Goal: Use online tool/utility: Utilize a website feature to perform a specific function

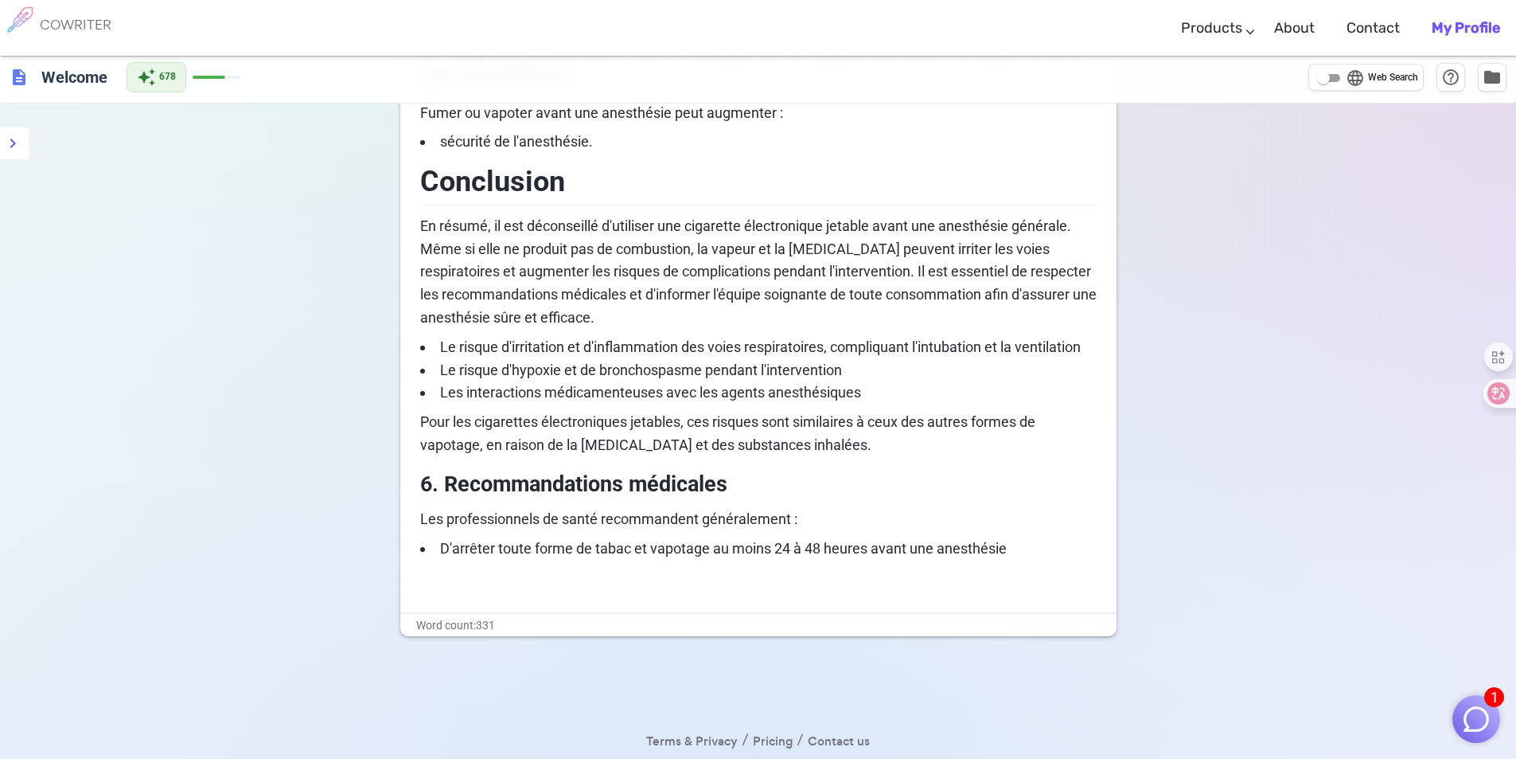
scroll to position [1035, 0]
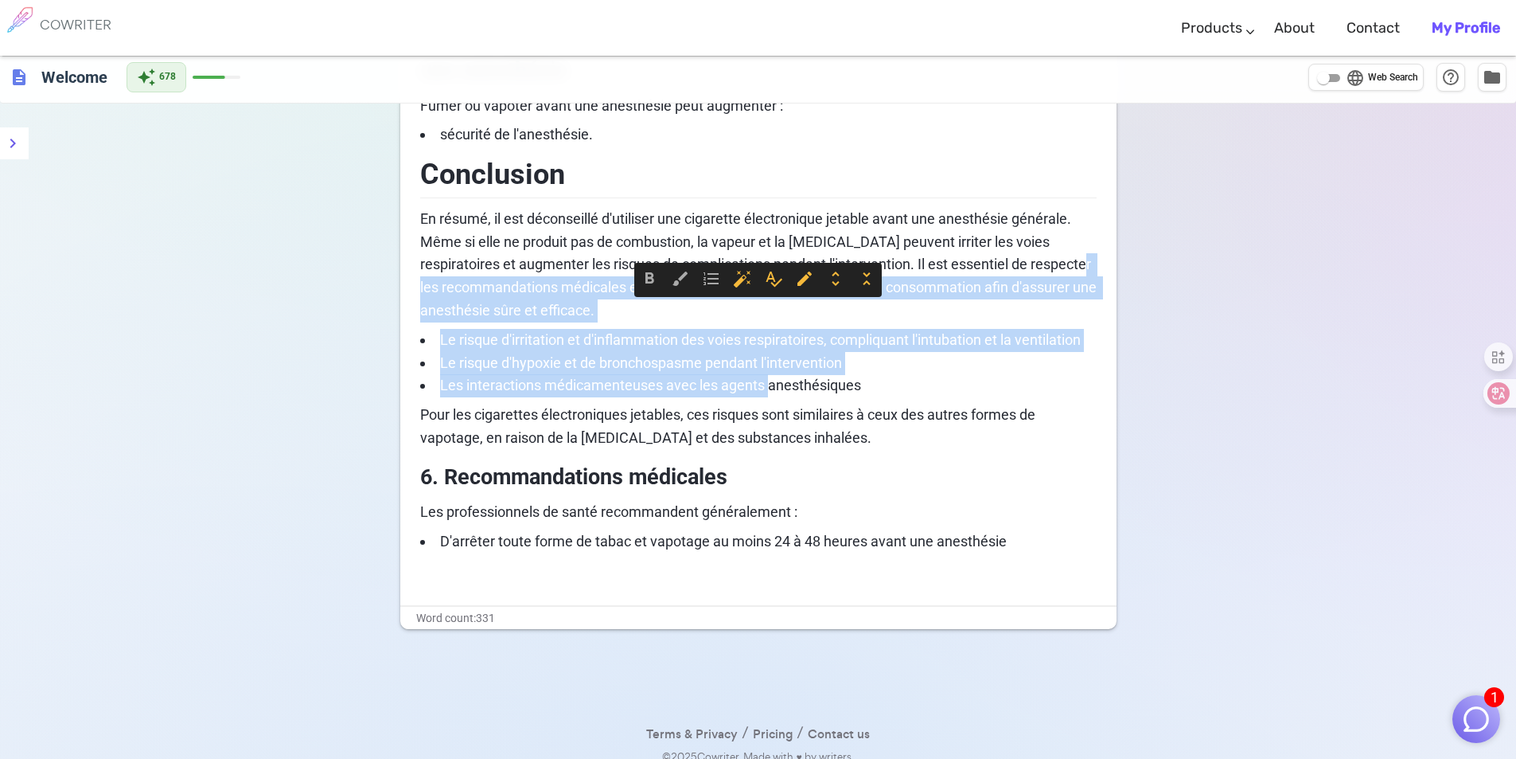
drag, startPoint x: 769, startPoint y: 394, endPoint x: 416, endPoint y: 293, distance: 366.8
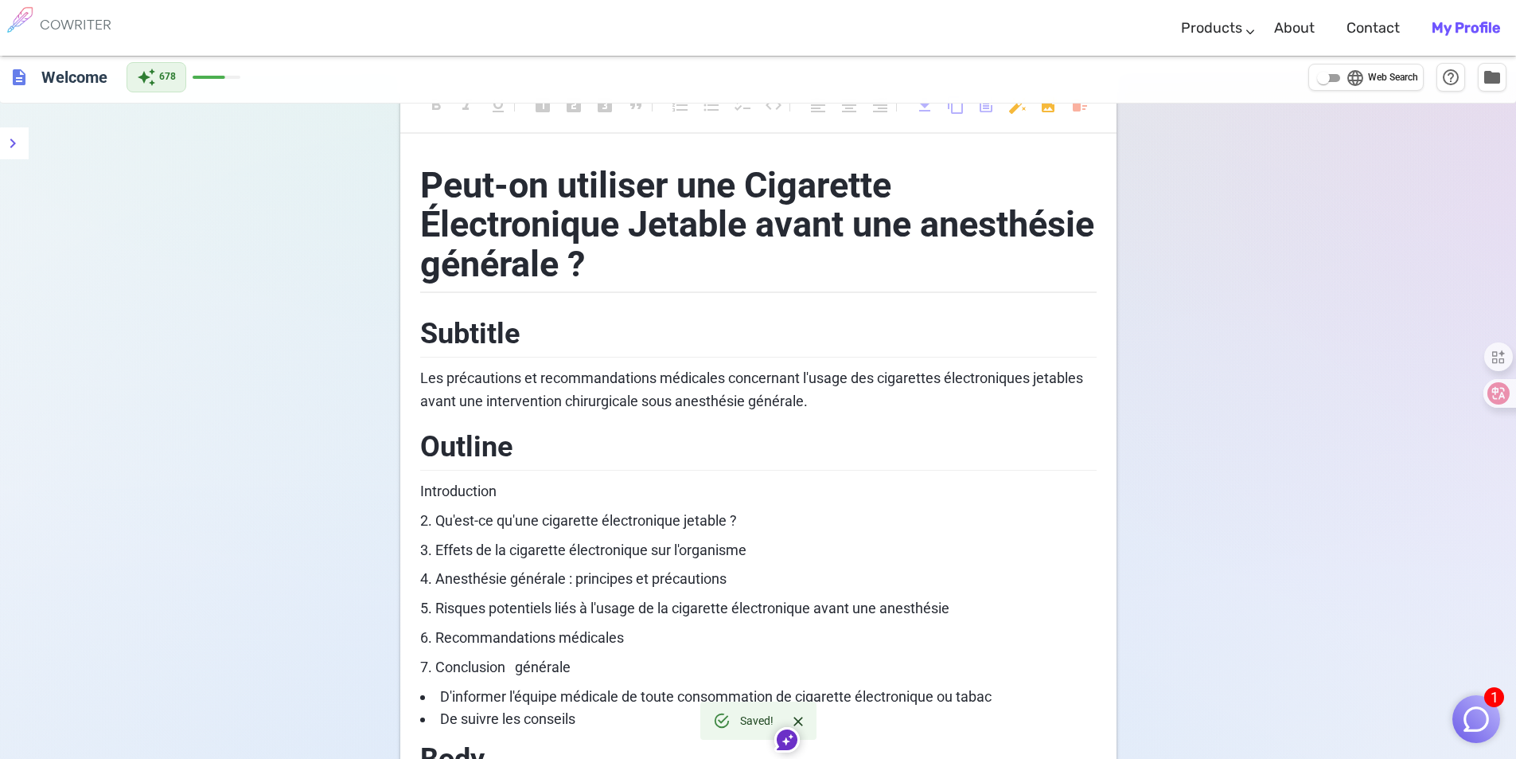
scroll to position [0, 0]
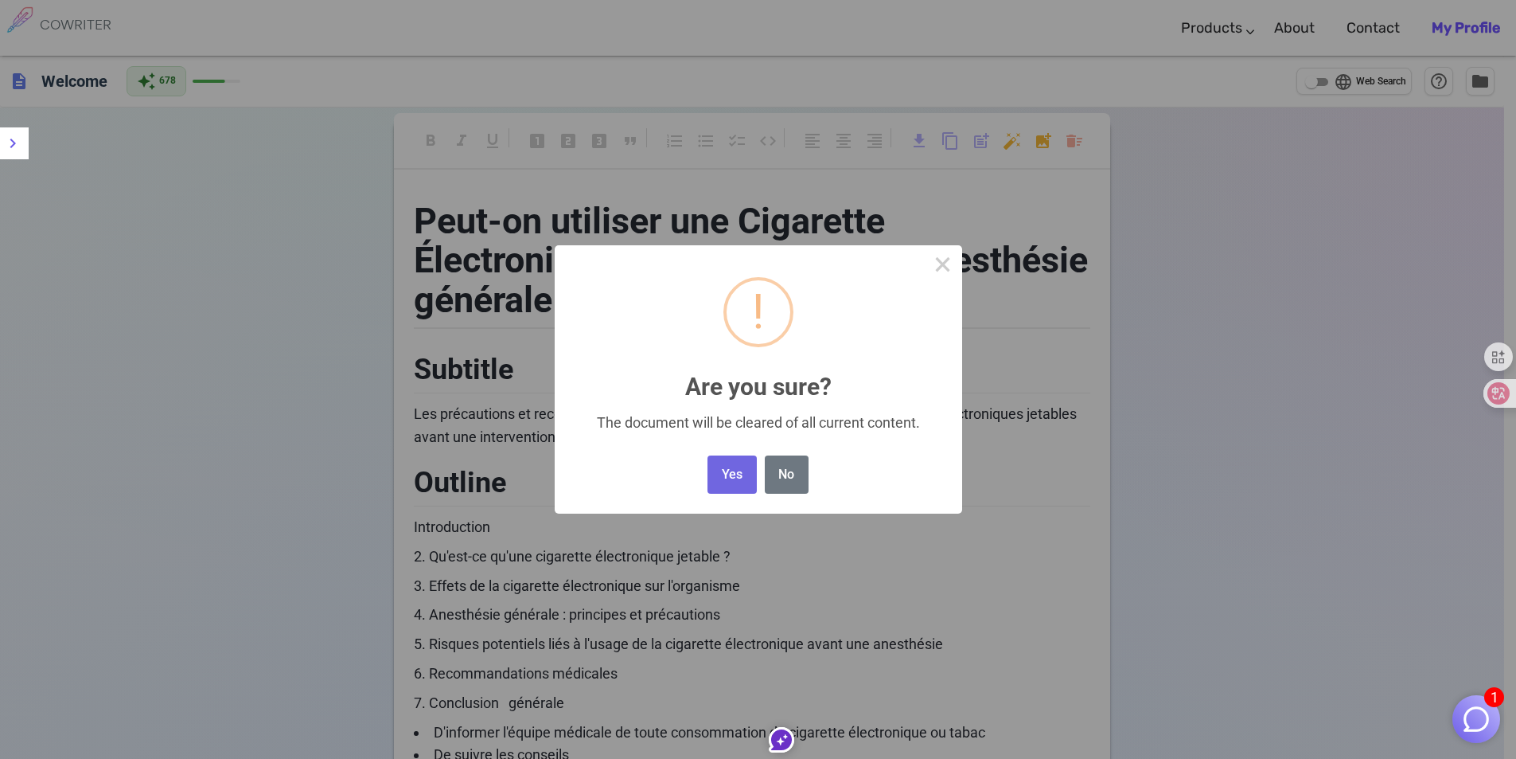
click at [733, 462] on button "Yes" at bounding box center [732, 474] width 49 height 39
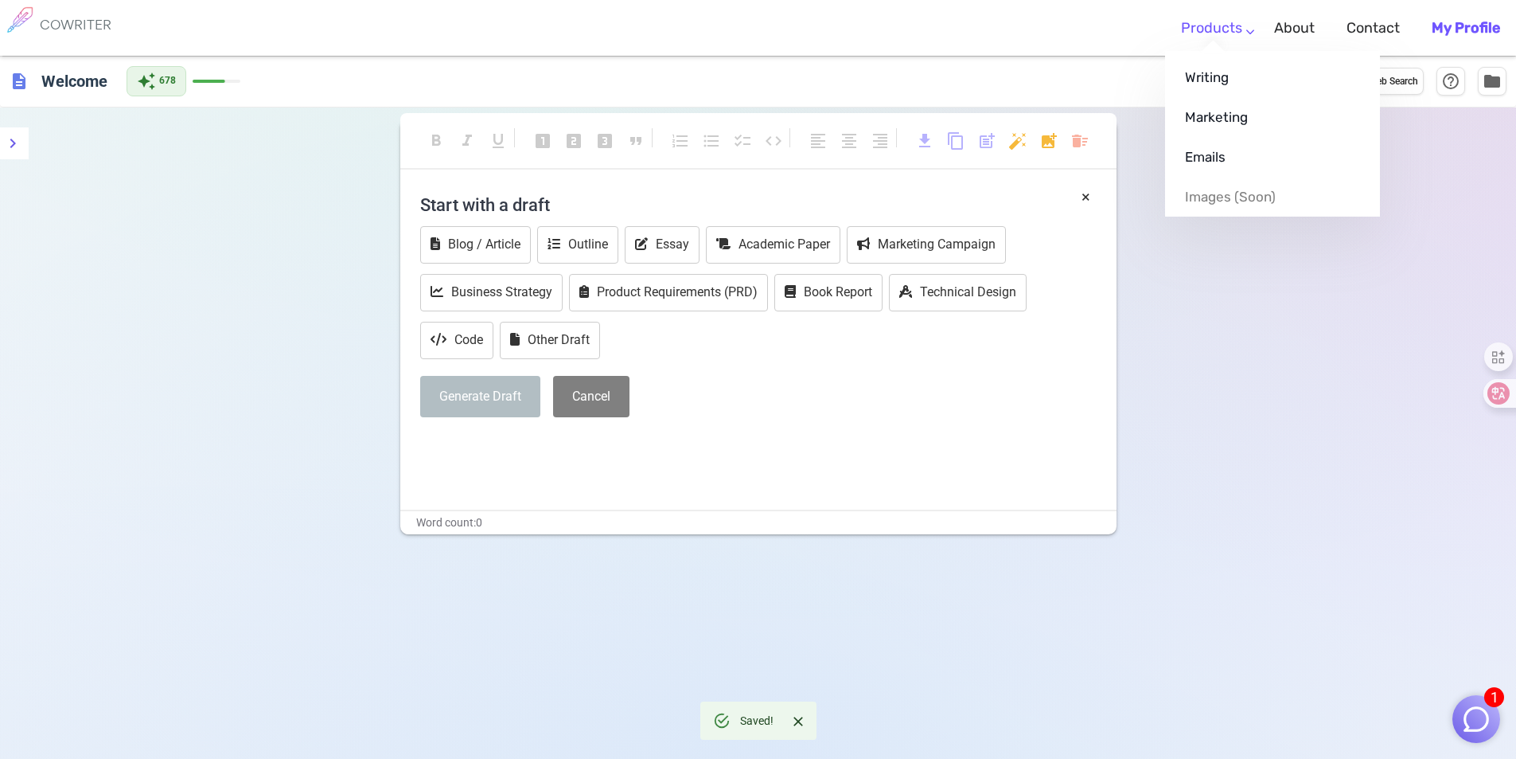
click at [1217, 51] on ul "Writing Marketing Emails Images (soon)" at bounding box center [1272, 134] width 215 height 166
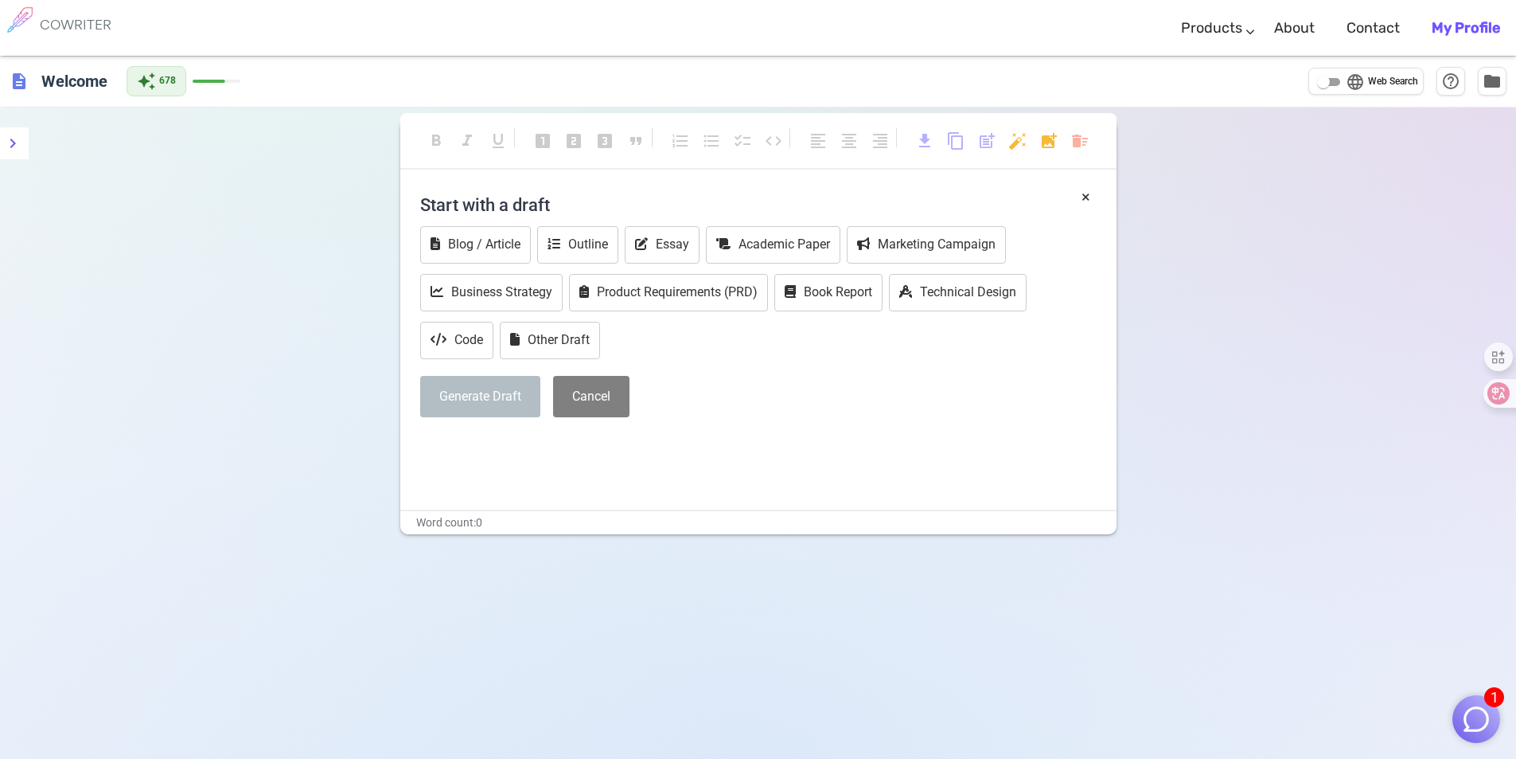
scroll to position [80, 0]
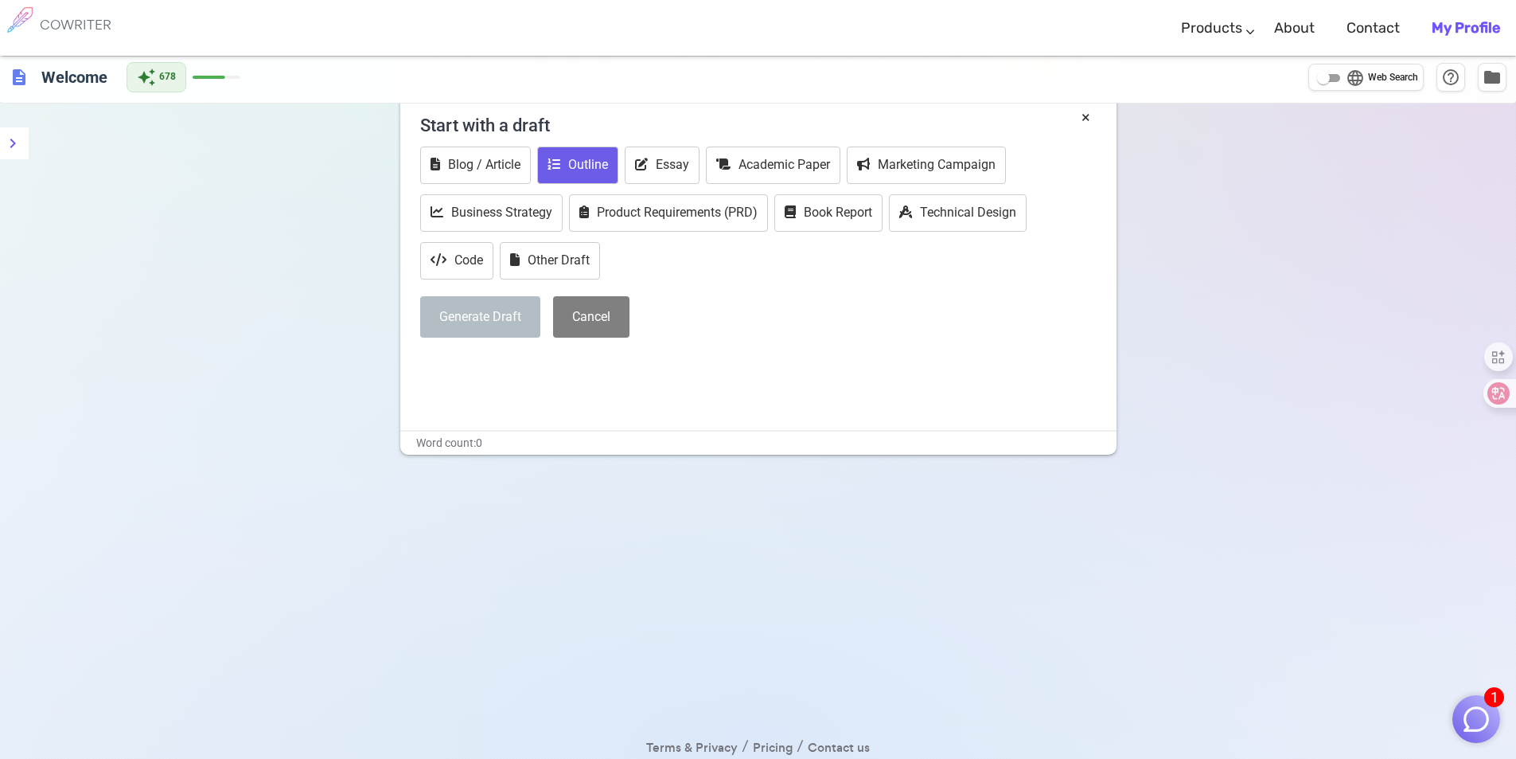
click at [598, 162] on button "Outline" at bounding box center [577, 164] width 81 height 37
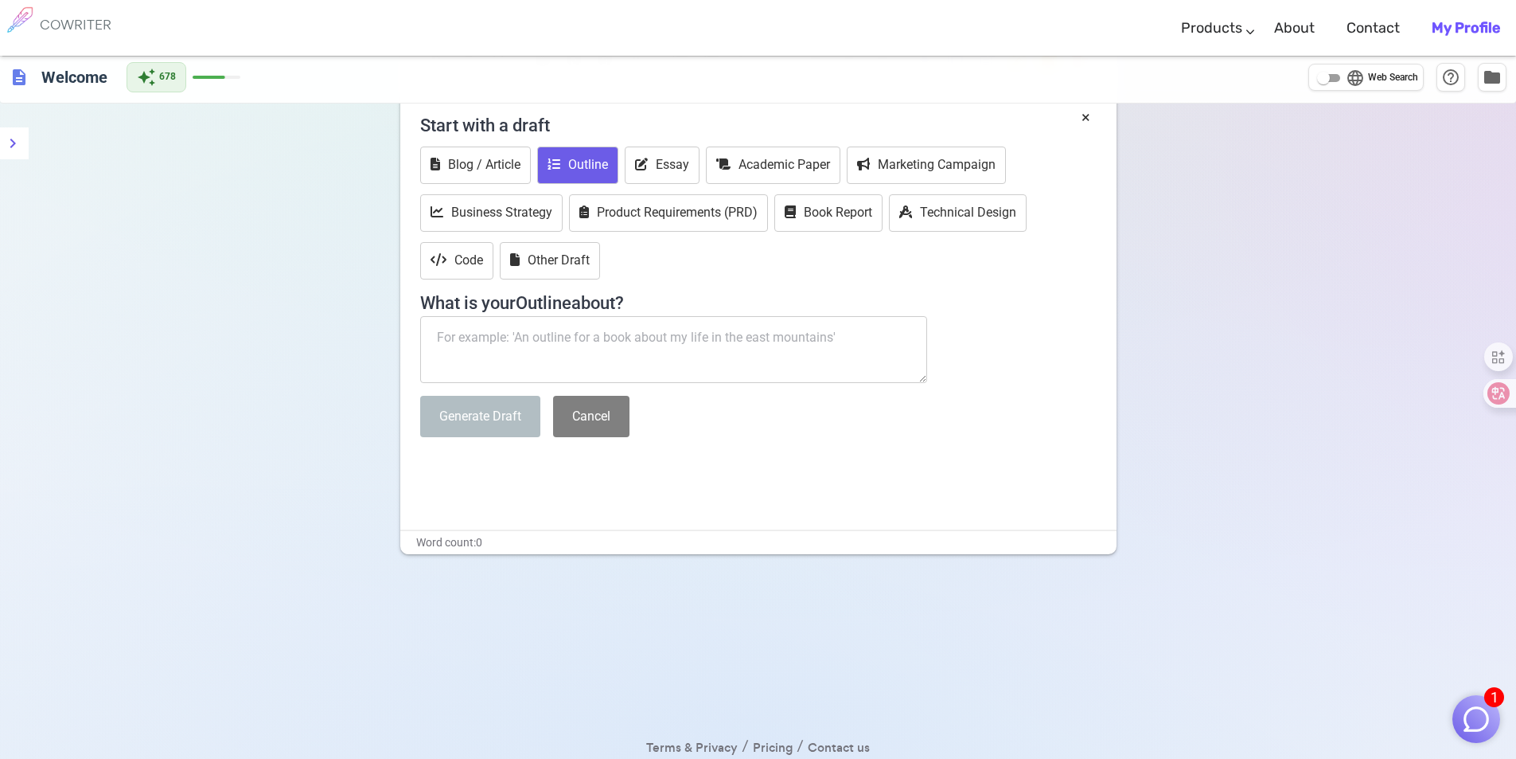
click at [584, 334] on textarea at bounding box center [674, 349] width 508 height 67
click at [501, 161] on button "Blog / Article" at bounding box center [475, 164] width 111 height 37
click at [577, 162] on button "Outline" at bounding box center [577, 164] width 81 height 37
click at [579, 322] on textarea at bounding box center [674, 349] width 508 height 67
paste textarea "Peut on Cigarette Électronique Jetable avant une anesthésie générale"
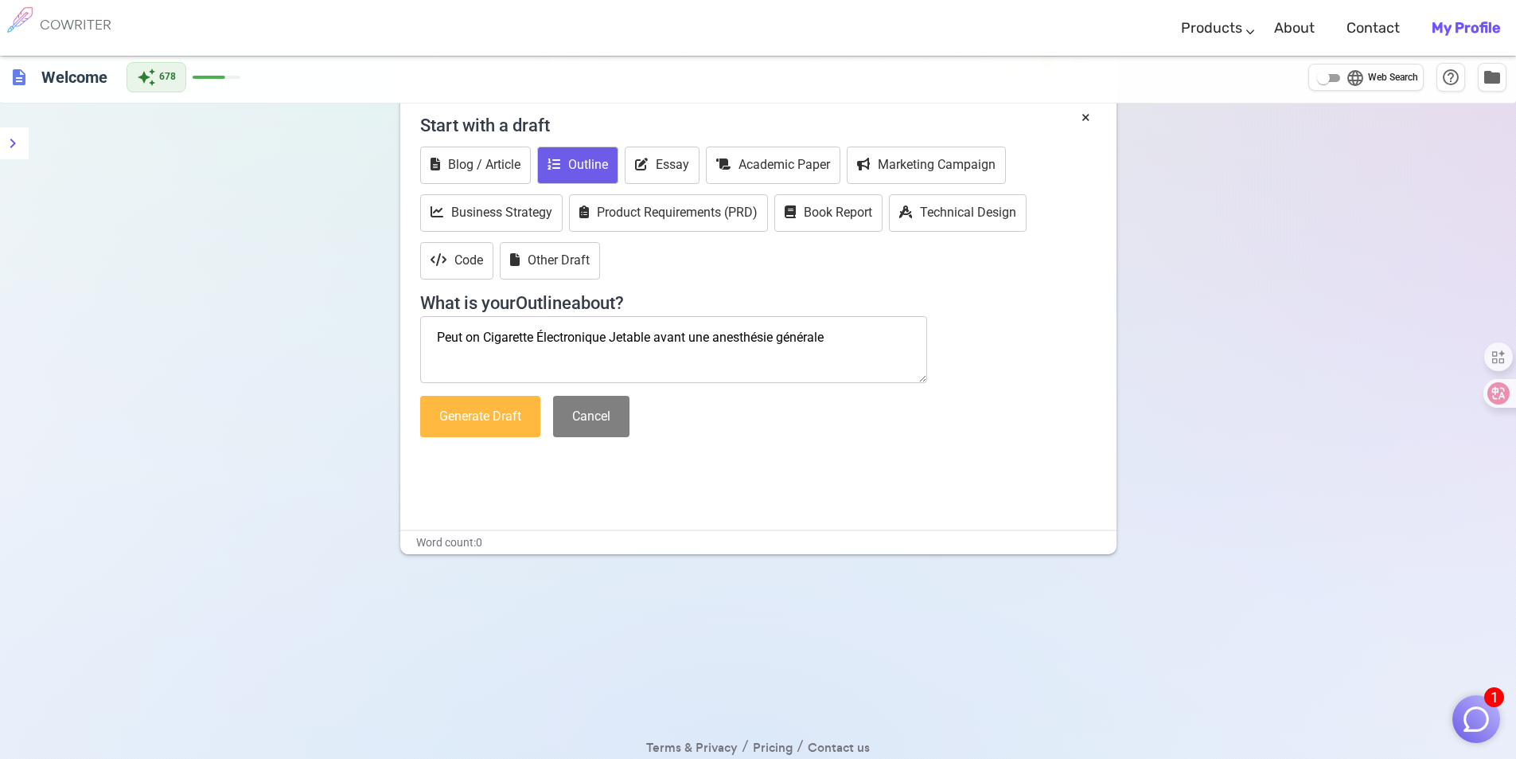
type textarea "Peut on Cigarette Électronique Jetable avant une anesthésie générale"
click at [509, 422] on button "Generate Draft" at bounding box center [480, 417] width 120 height 42
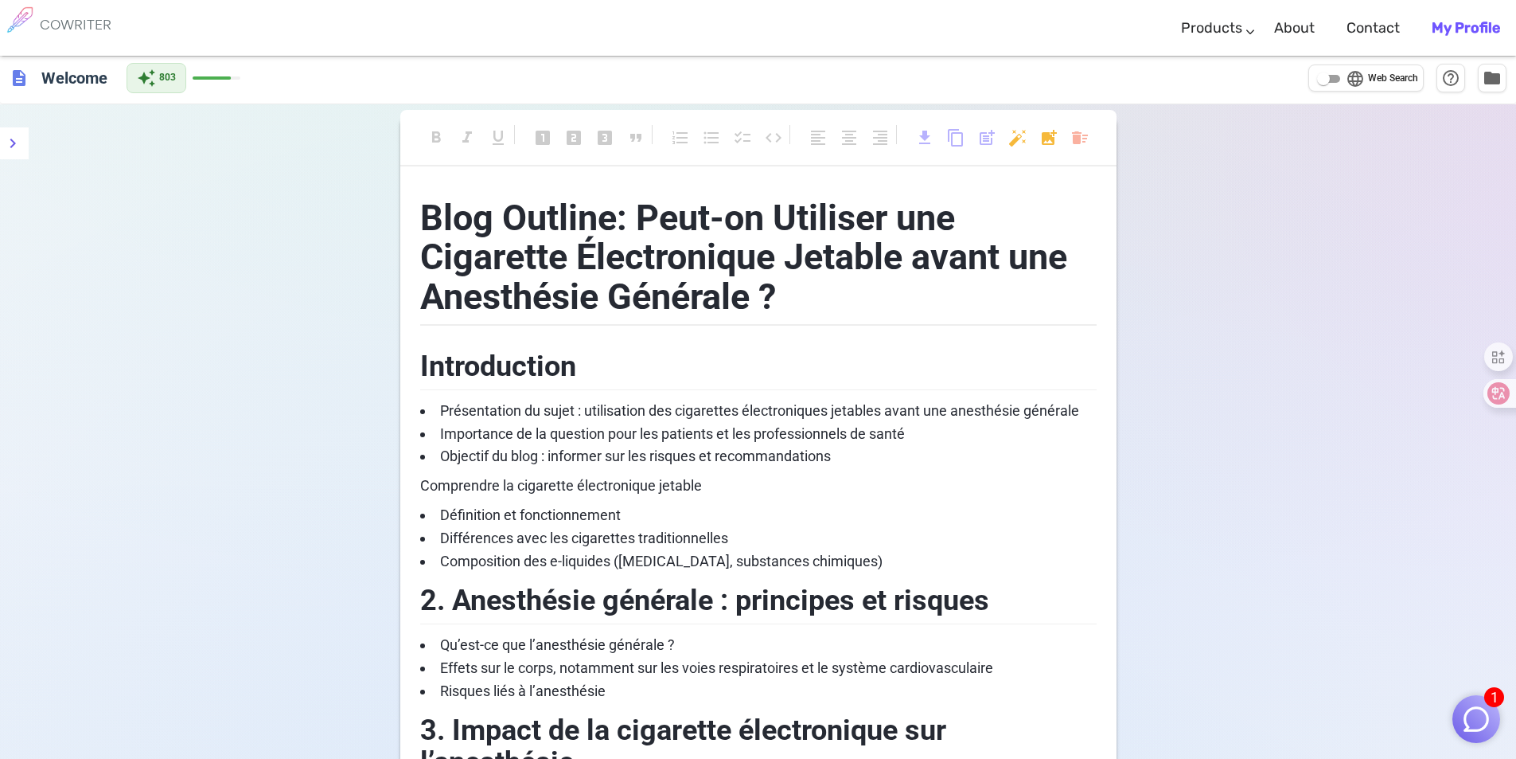
scroll to position [0, 0]
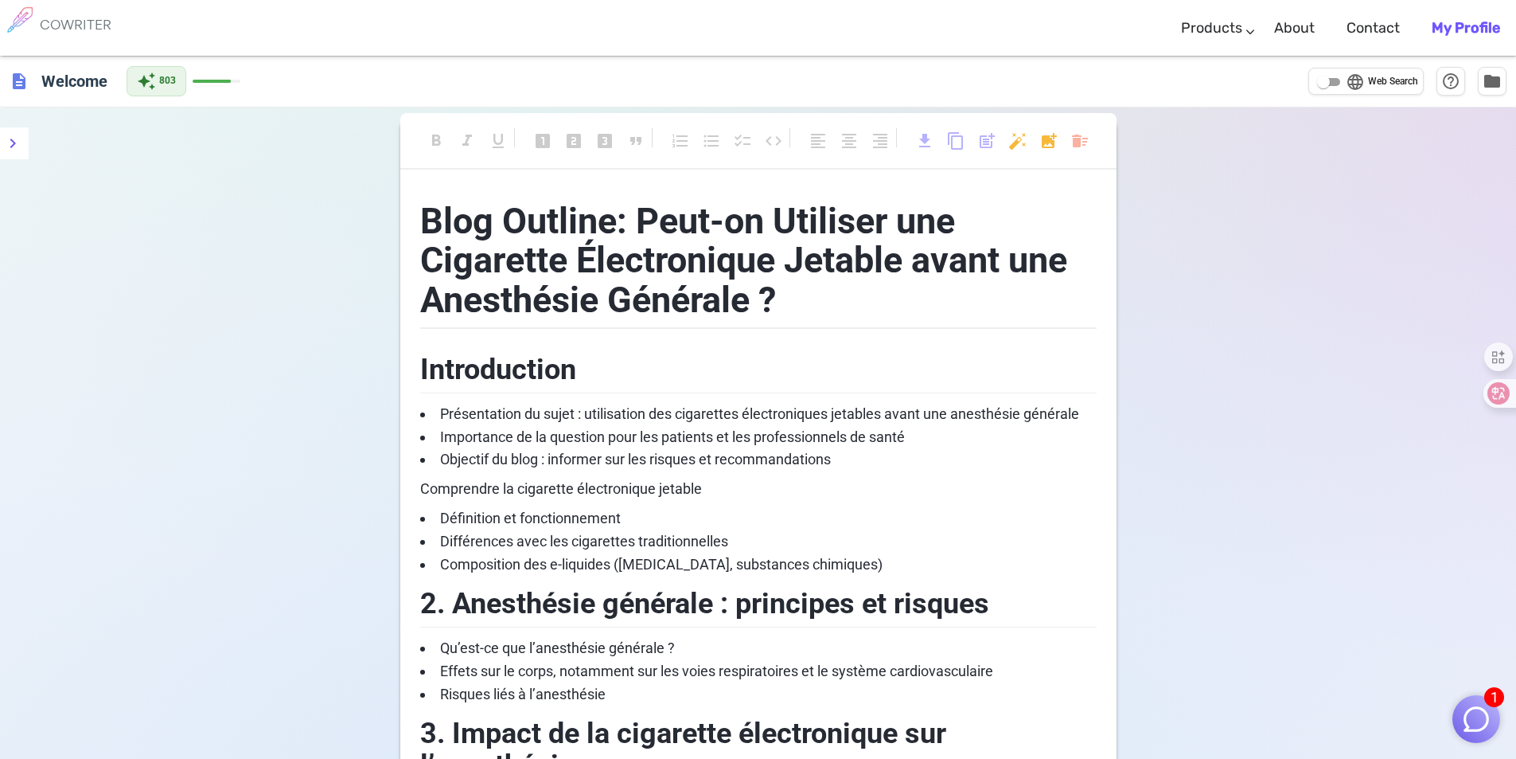
click at [958, 142] on span "content_copy" at bounding box center [955, 140] width 19 height 19
click at [954, 138] on span "content_copy" at bounding box center [955, 140] width 19 height 19
click at [958, 138] on span "content_copy" at bounding box center [955, 140] width 19 height 19
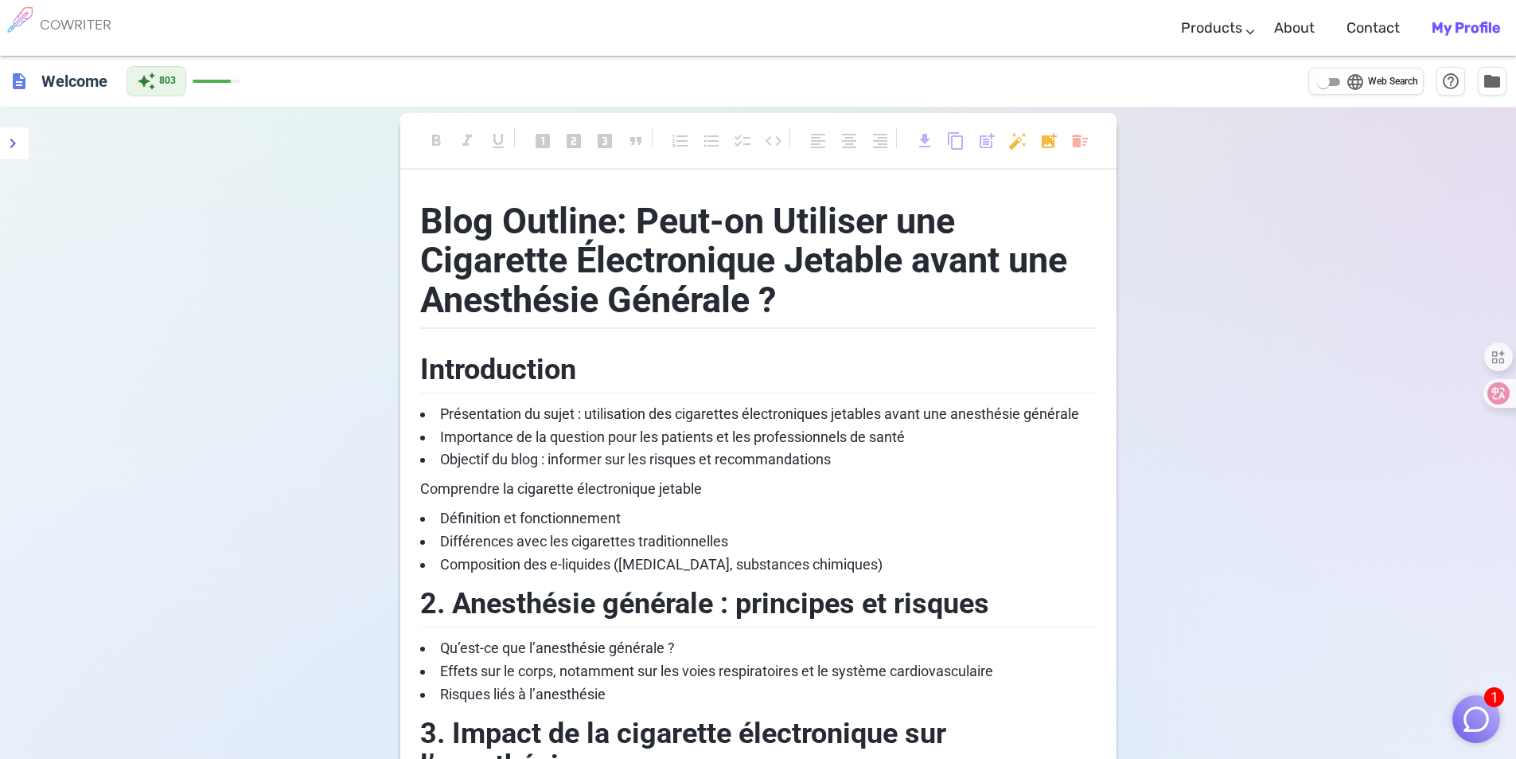
click at [958, 138] on span "content_copy" at bounding box center [955, 140] width 19 height 19
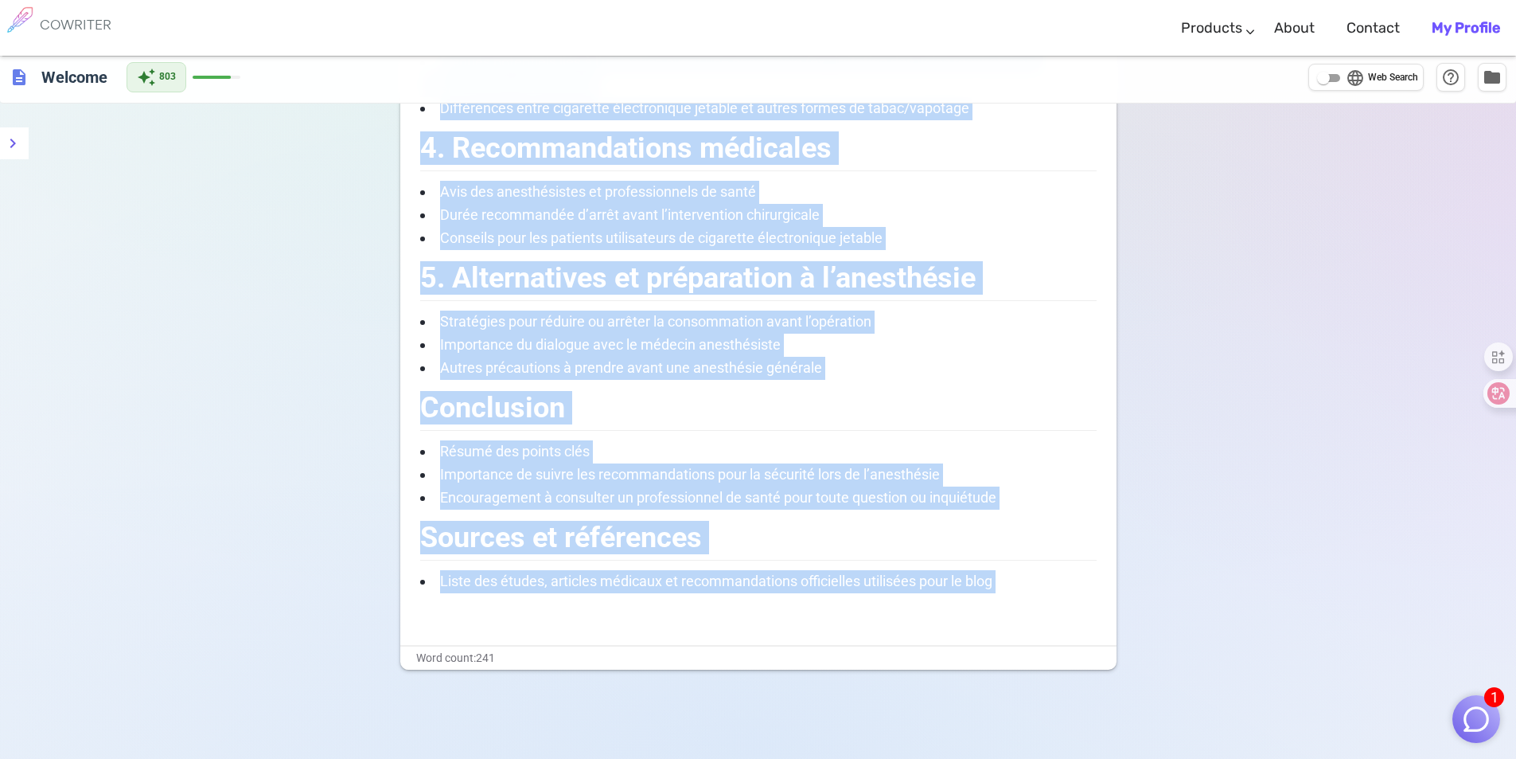
scroll to position [824, 0]
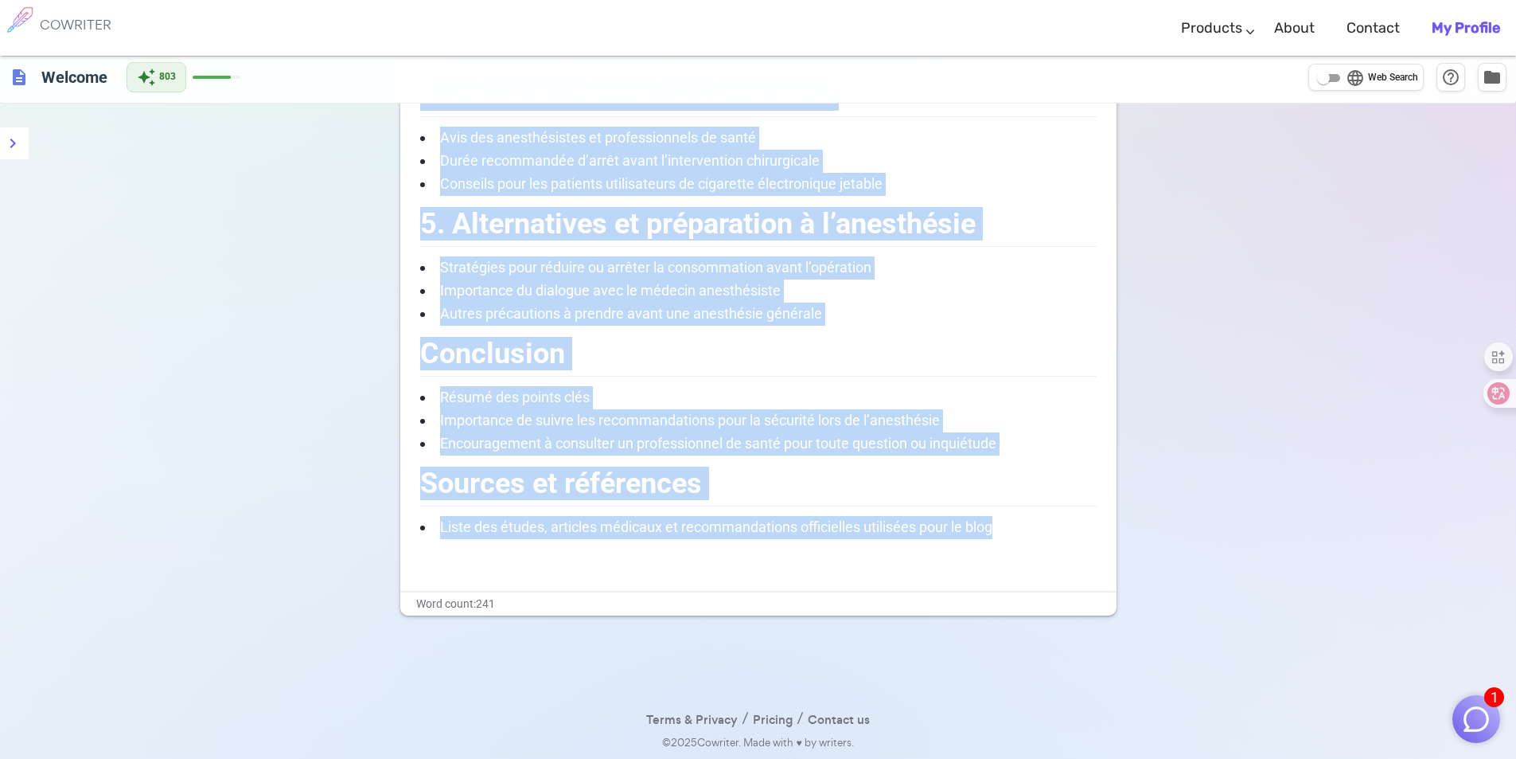
drag, startPoint x: 422, startPoint y: 222, endPoint x: 1090, endPoint y: 530, distance: 736.2
copy div "Lore Ipsumdo: Sita-co Adipisci eli Seddoeius Temporincidi Utlabor etdol mag Ali…"
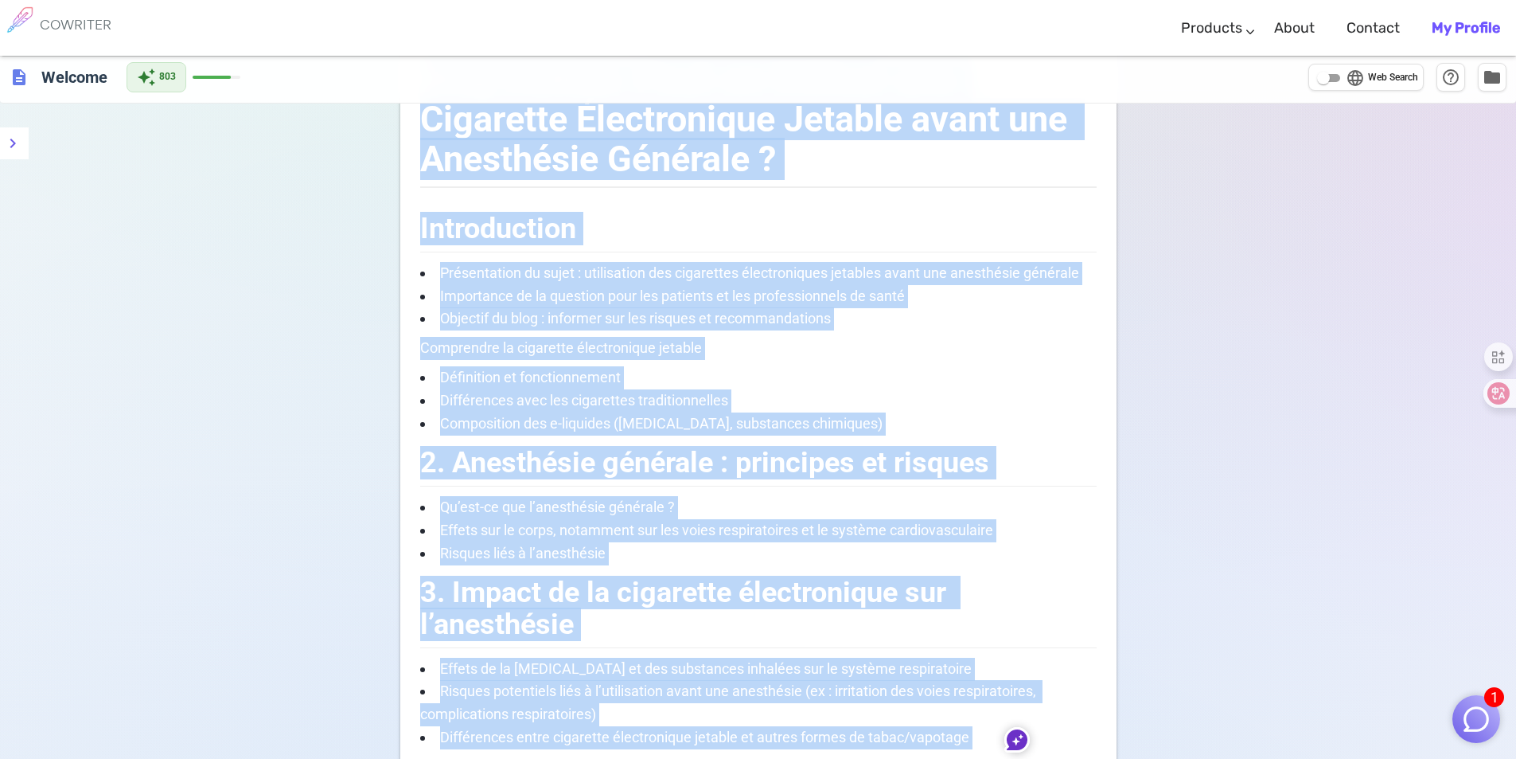
scroll to position [0, 0]
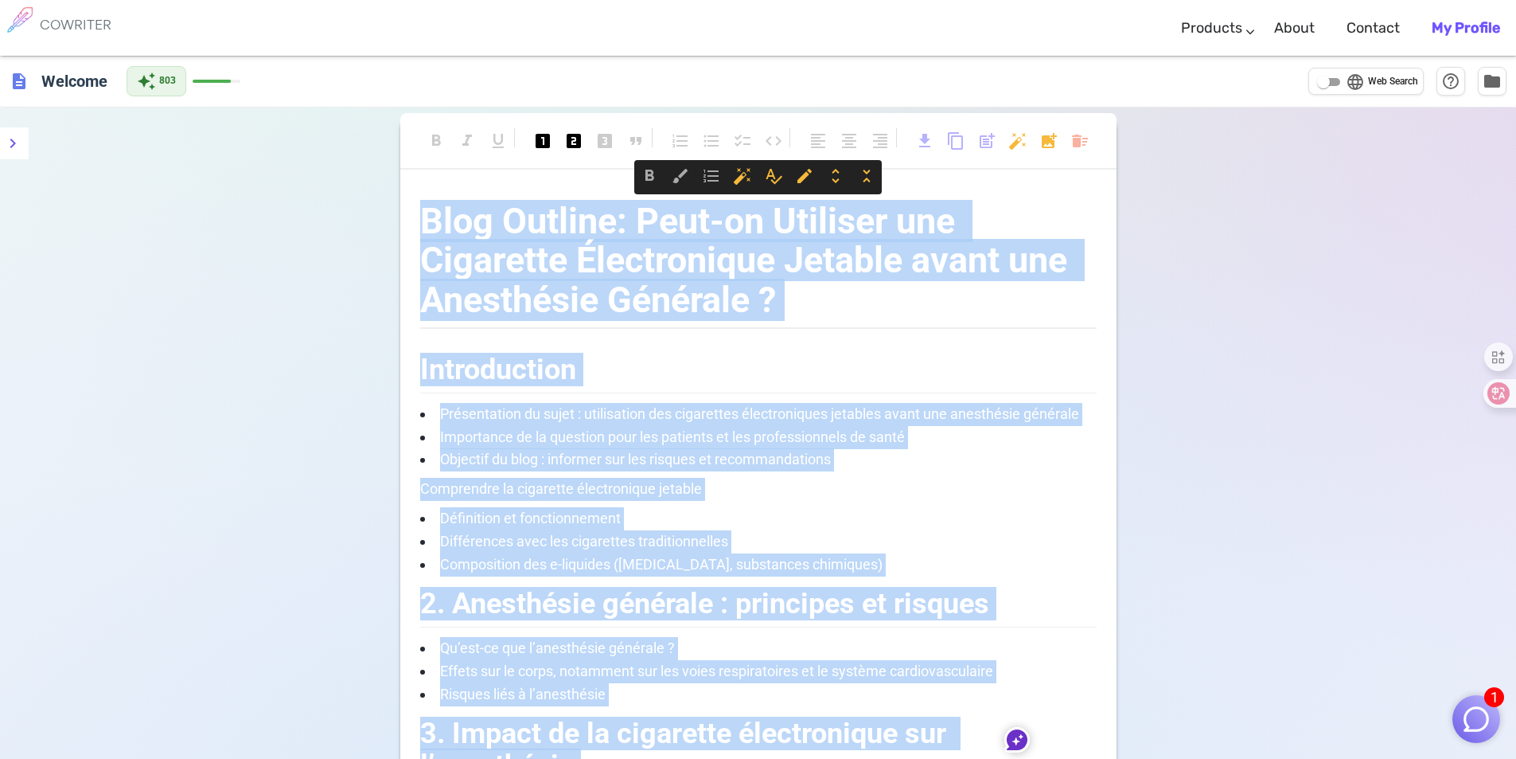
click at [617, 430] on span "Importance de la question pour les patients et les professionnels de santé" at bounding box center [672, 436] width 465 height 17
click at [720, 344] on h2 "Introduction" at bounding box center [758, 367] width 677 height 52
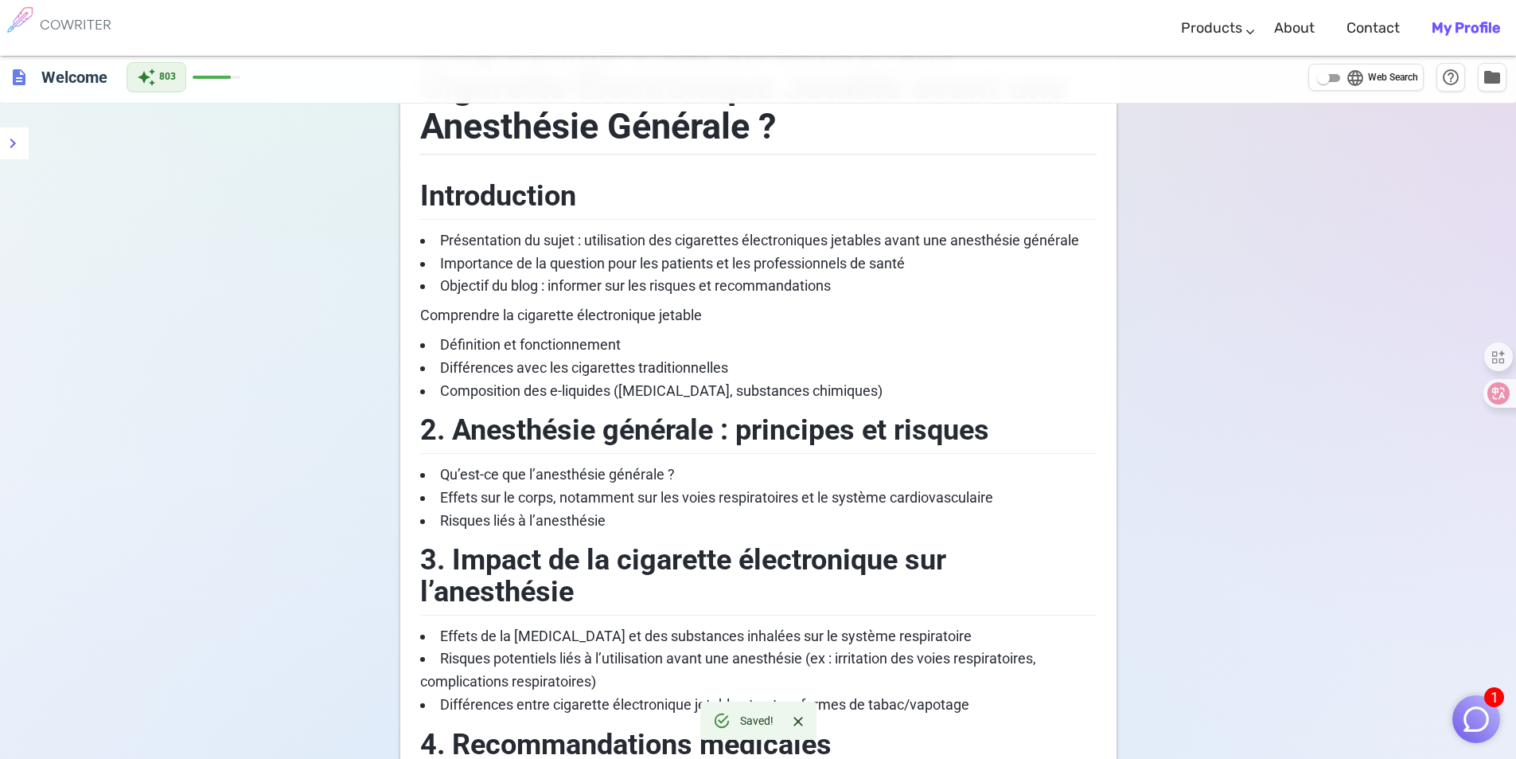
scroll to position [239, 0]
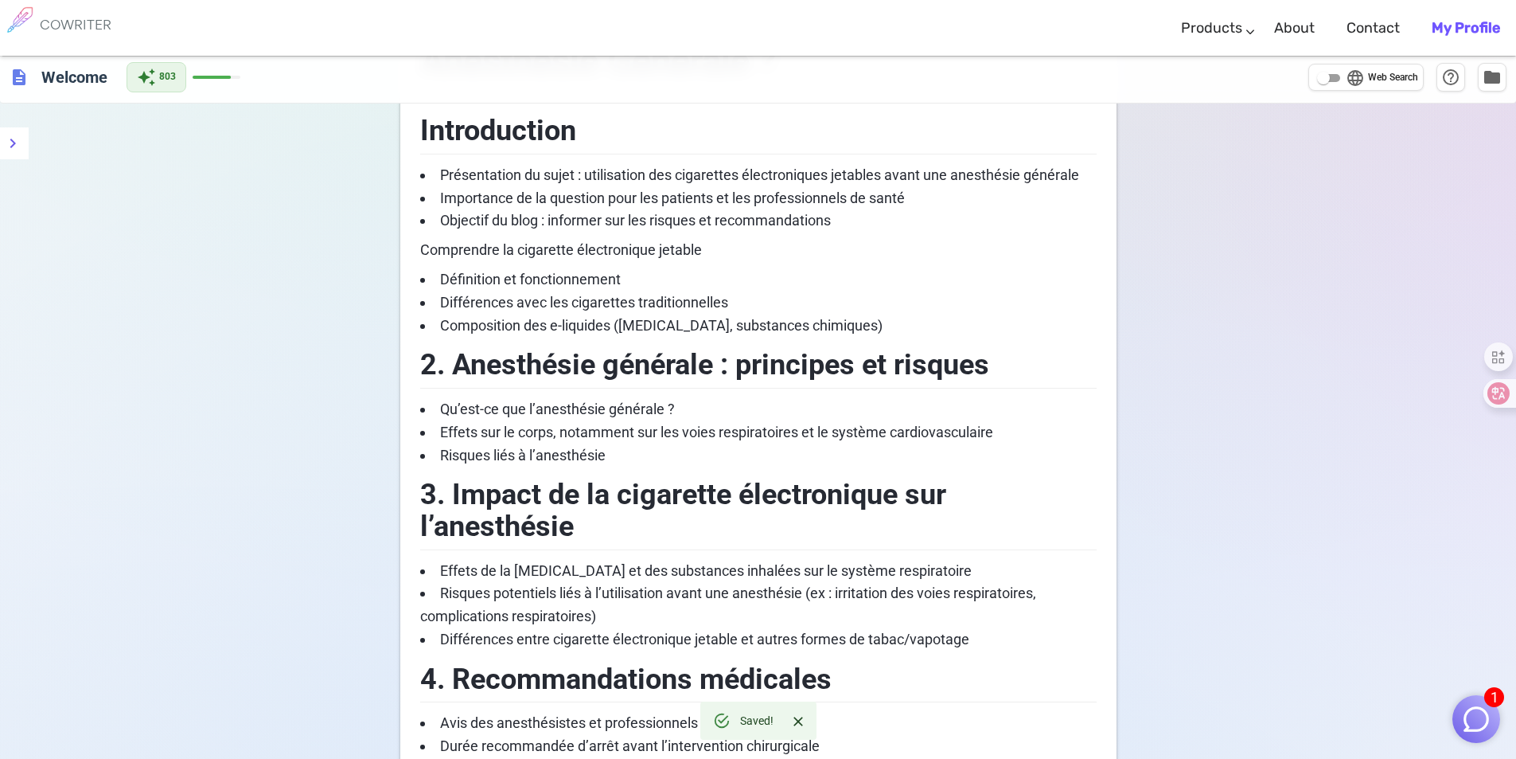
click at [714, 329] on span "Composition des e-liquides ([MEDICAL_DATA], substances chimiques)" at bounding box center [661, 325] width 443 height 17
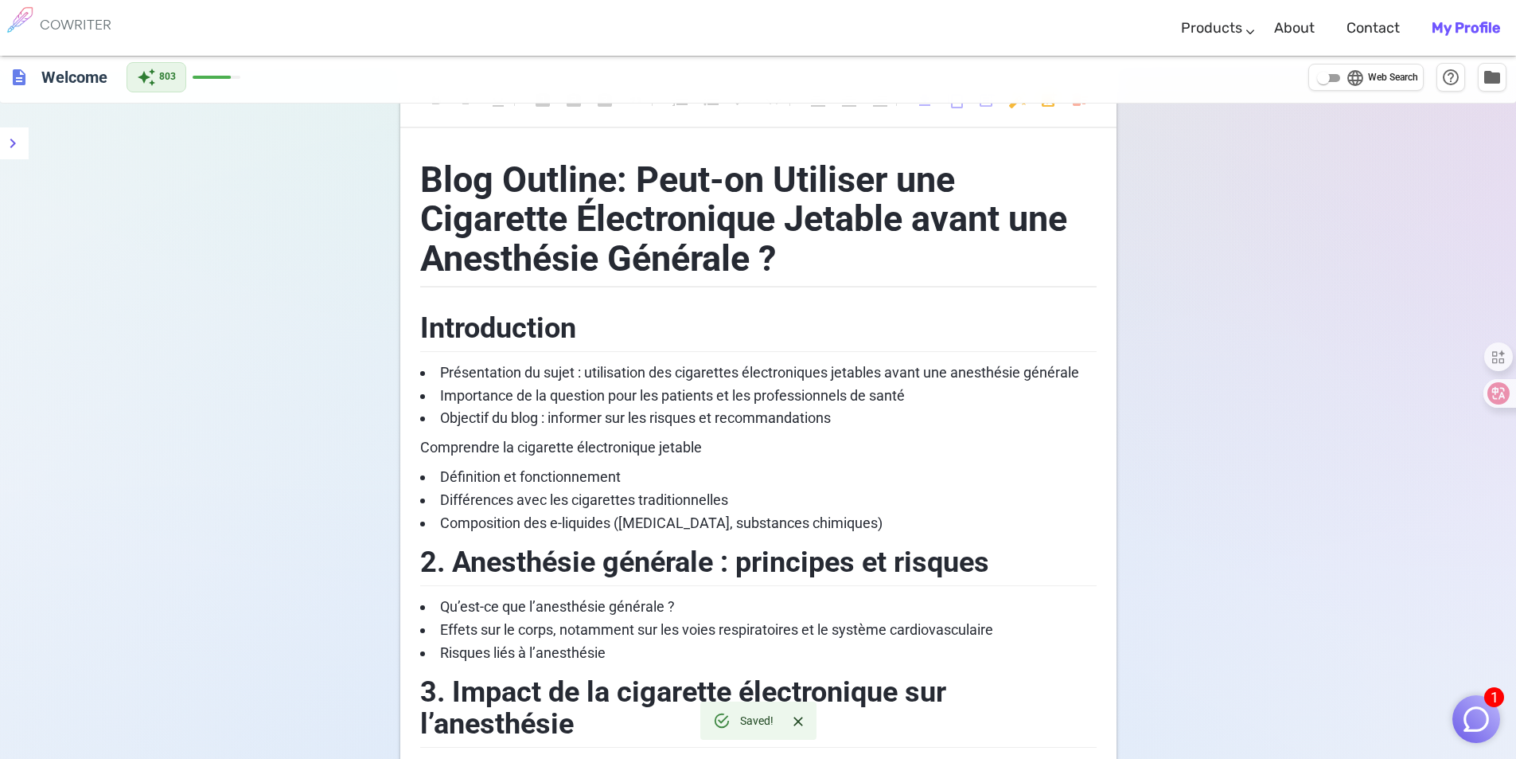
scroll to position [0, 0]
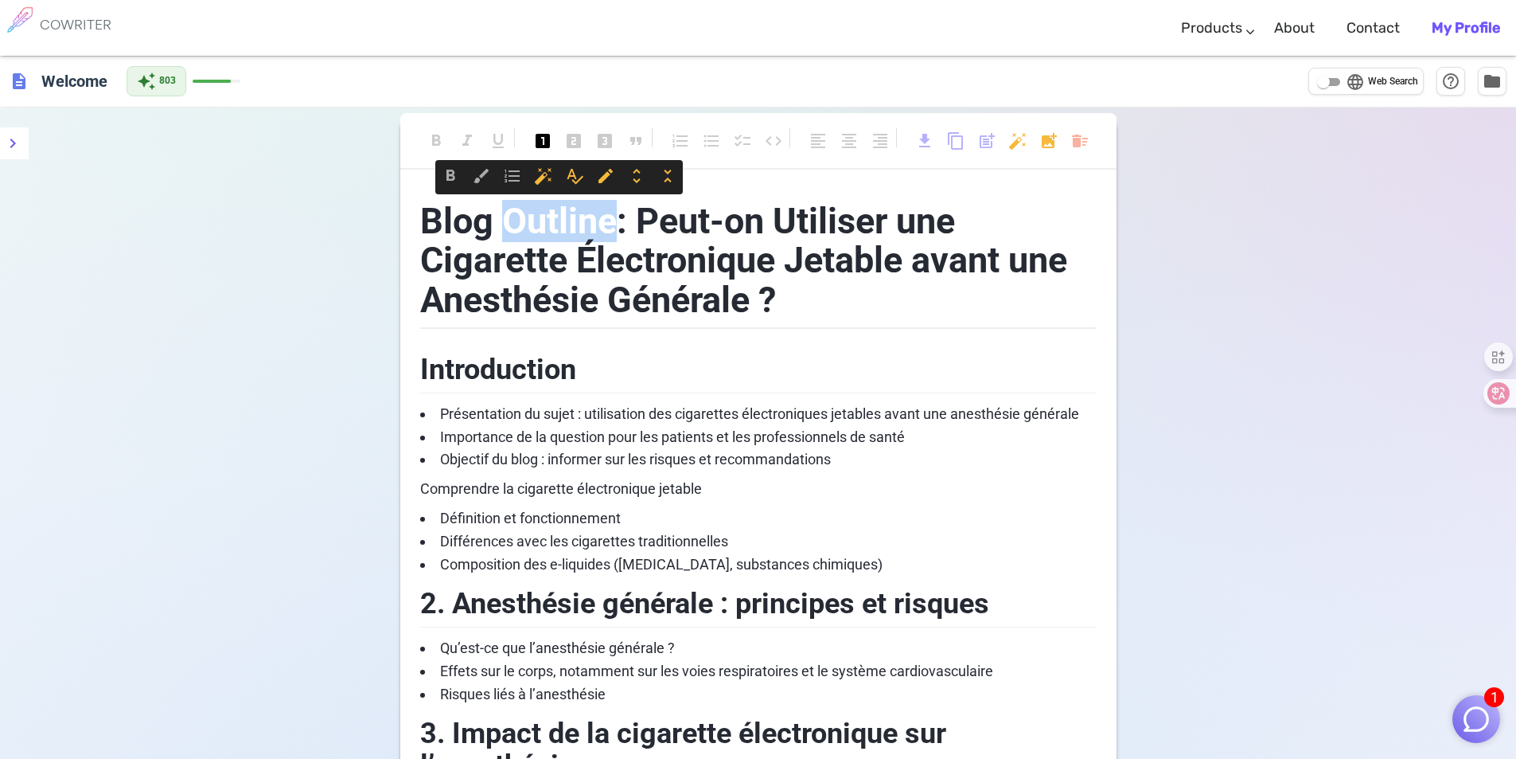
drag, startPoint x: 612, startPoint y: 220, endPoint x: 513, endPoint y: 220, distance: 99.5
click at [513, 220] on span "Blog Outline: Peut-on Utiliser une Cigarette Électronique Jetable avant une Ane…" at bounding box center [748, 260] width 656 height 121
copy span "Outline"
click at [861, 299] on h1 "Blog Outline: Peut-on Utiliser une Cigarette Électronique Jetable avant une Ane…" at bounding box center [758, 257] width 677 height 144
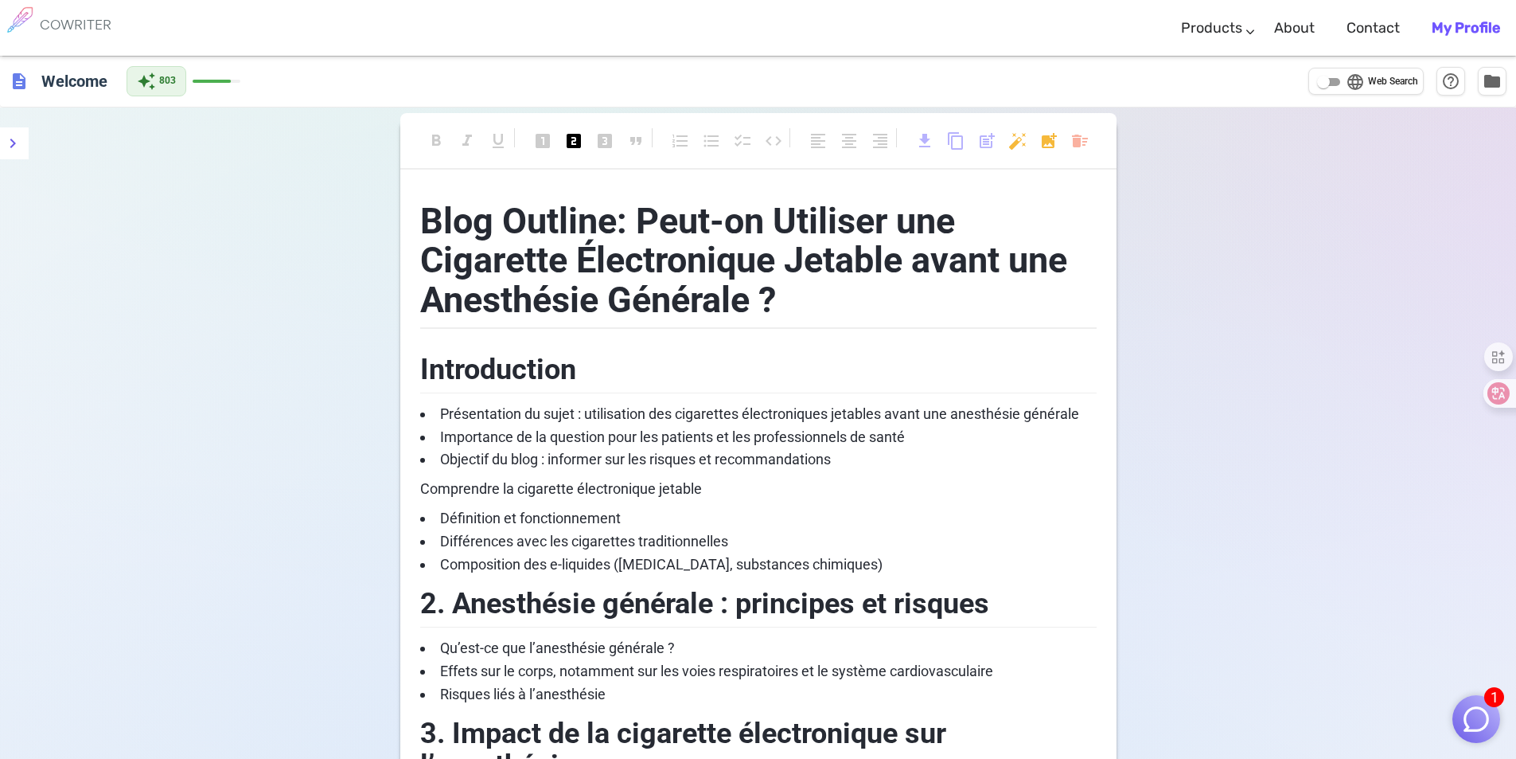
click at [763, 380] on h2 "Introduction" at bounding box center [758, 367] width 677 height 52
click at [803, 405] on span "Présentation du sujet : utilisation des cigarettes électroniques jetables avant…" at bounding box center [759, 413] width 639 height 17
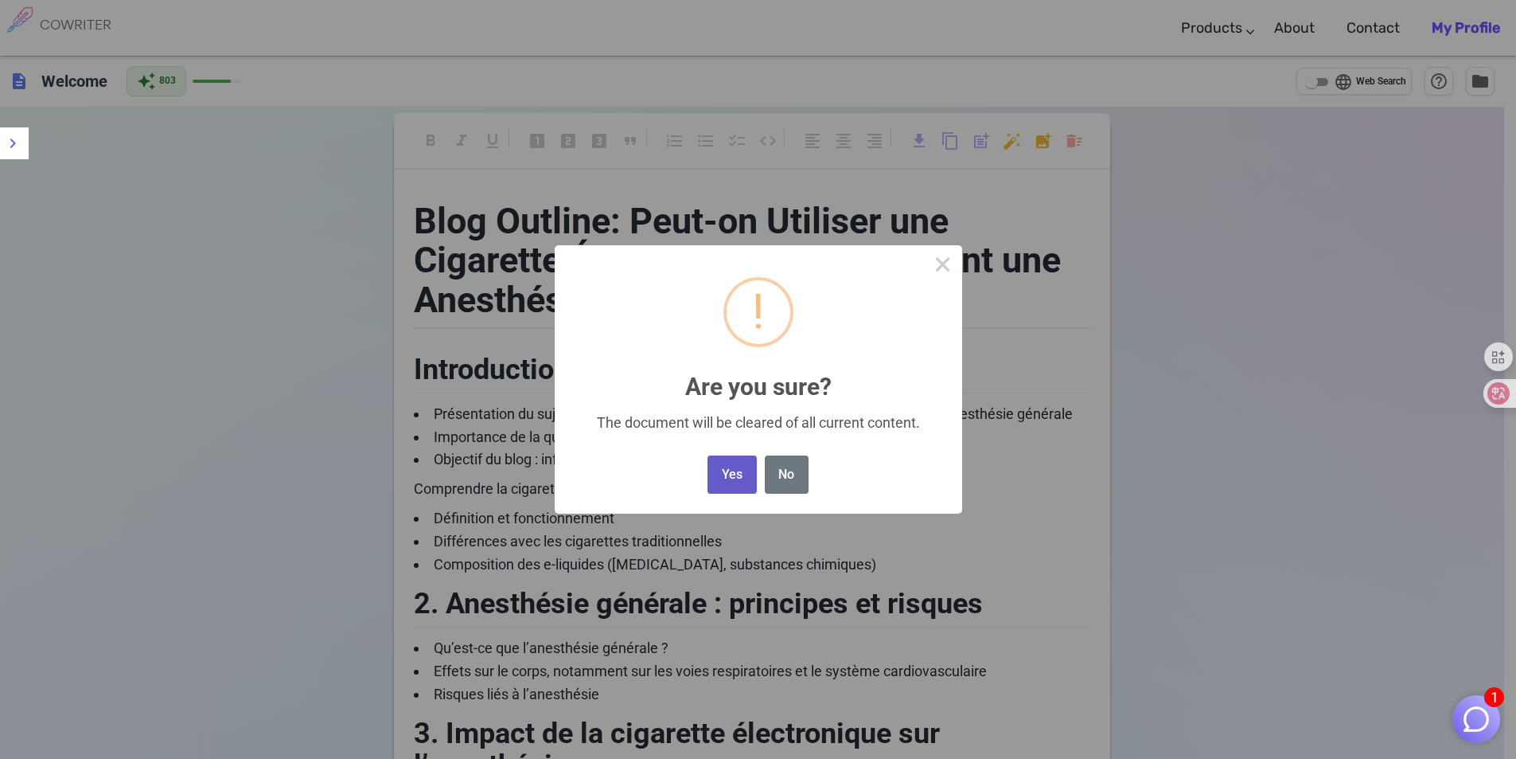
click at [737, 466] on button "Yes" at bounding box center [732, 474] width 49 height 39
